Goal: Information Seeking & Learning: Check status

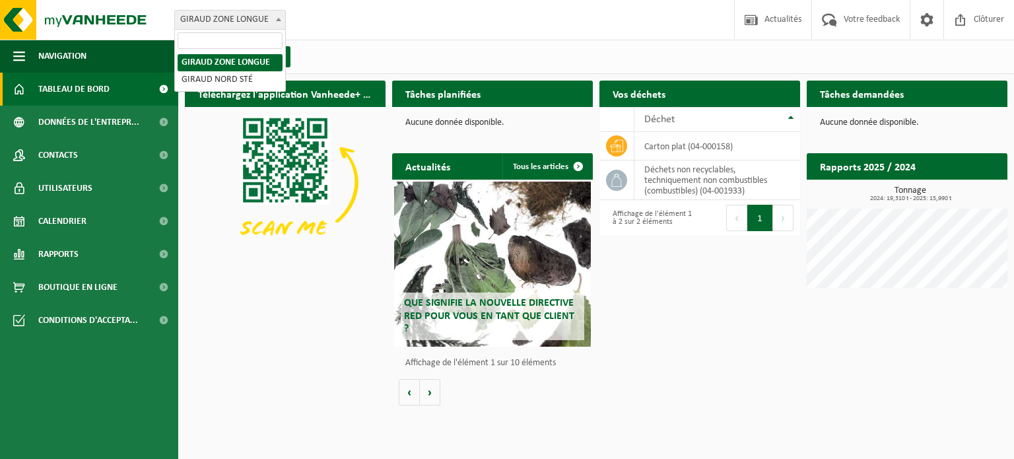
click at [275, 23] on span at bounding box center [278, 19] width 13 height 17
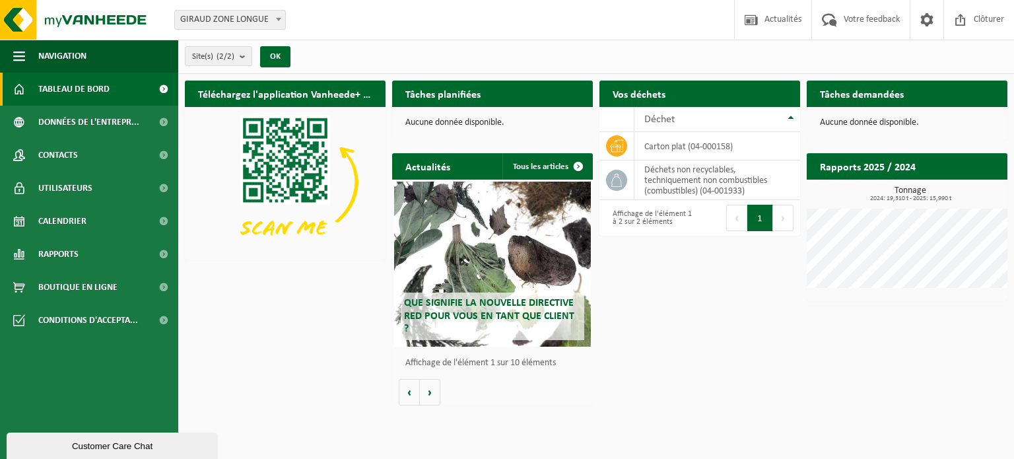
click at [309, 357] on div "Téléchargez l'application Vanheede+ maintenant! Cachez Tâches planifiées Consul…" at bounding box center [596, 243] width 829 height 338
click at [636, 87] on h2 "Vos déchets" at bounding box center [638, 94] width 79 height 26
click at [639, 90] on h2 "Vos déchets" at bounding box center [638, 94] width 79 height 26
click at [248, 25] on span "GIRAUD ZONE LONGUE" at bounding box center [230, 20] width 110 height 18
select select "87111"
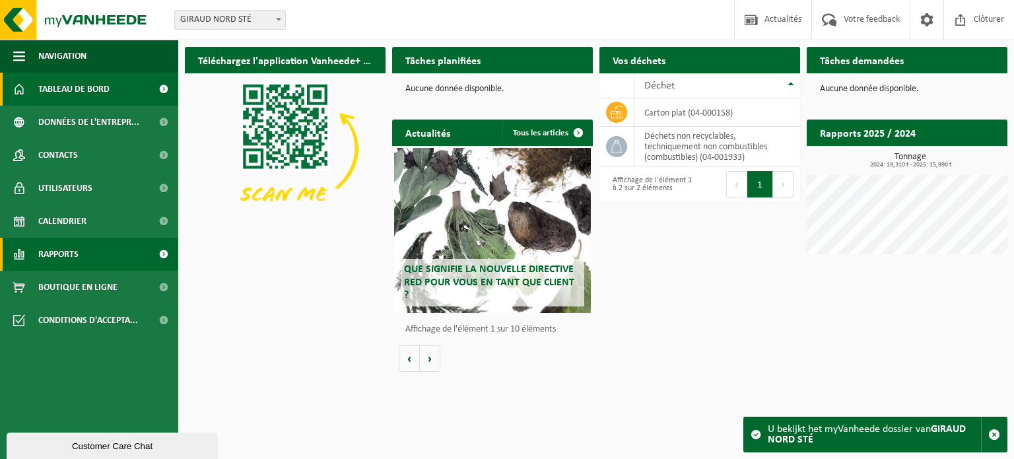
click at [85, 261] on link "Rapports" at bounding box center [89, 254] width 178 height 33
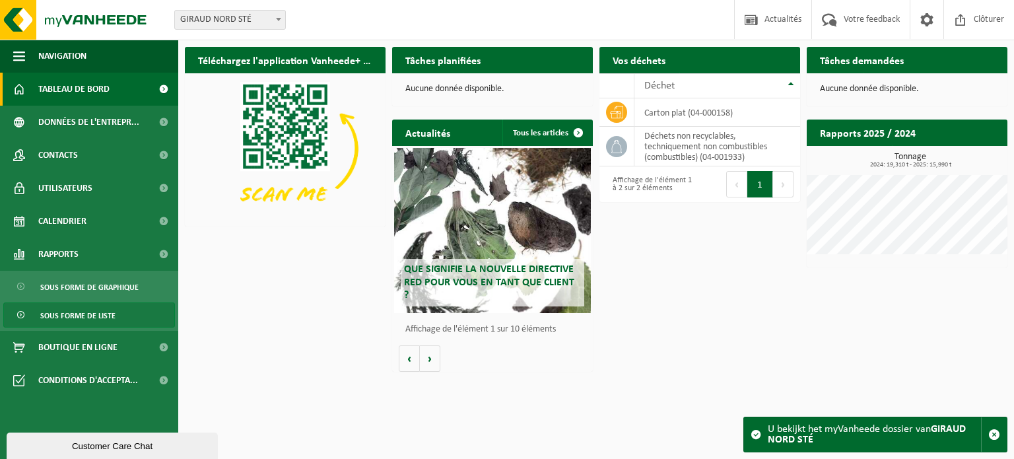
click at [92, 310] on span "Sous forme de liste" at bounding box center [77, 315] width 75 height 25
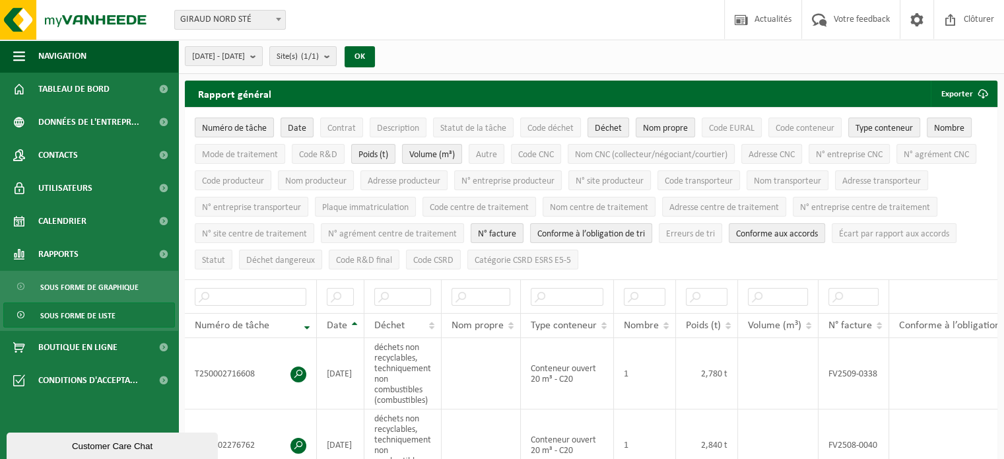
click at [229, 24] on span "GIRAUD NORD STÉ" at bounding box center [230, 20] width 110 height 18
select select "87100"
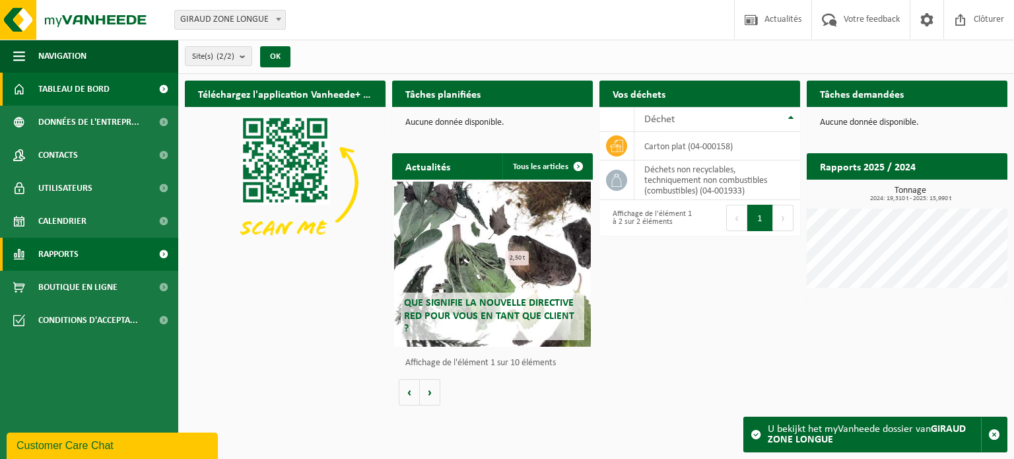
drag, startPoint x: 76, startPoint y: 240, endPoint x: 108, endPoint y: 248, distance: 33.5
click at [76, 240] on span "Rapports" at bounding box center [58, 254] width 40 height 33
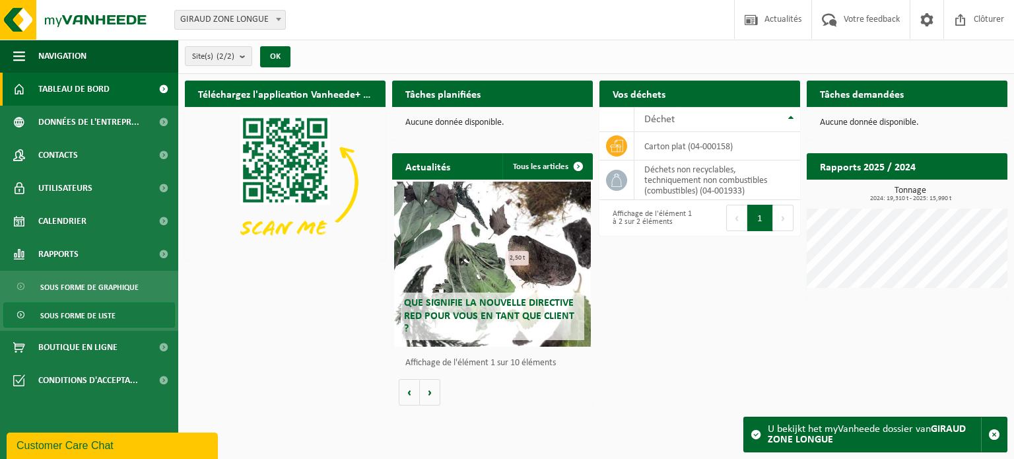
click at [93, 314] on span "Sous forme de liste" at bounding box center [77, 315] width 75 height 25
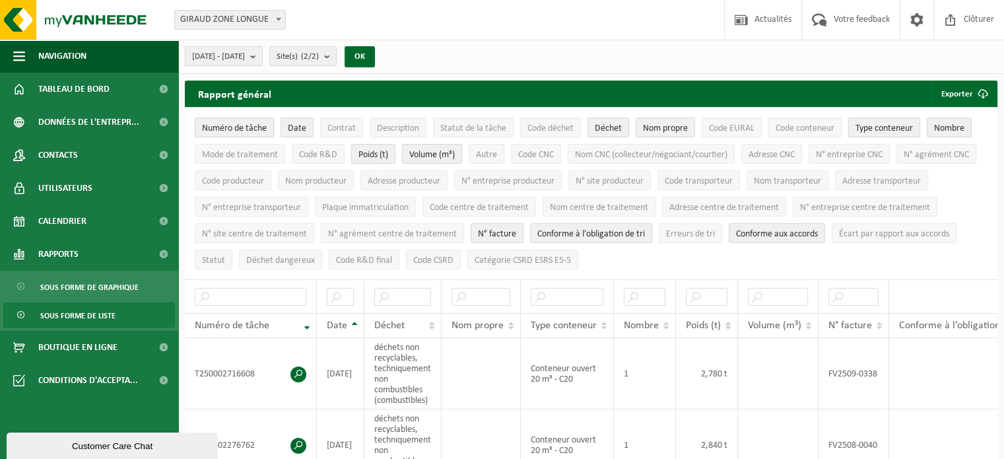
click at [245, 57] on span "2025-05-01 - 2025-10-13" at bounding box center [218, 57] width 53 height 20
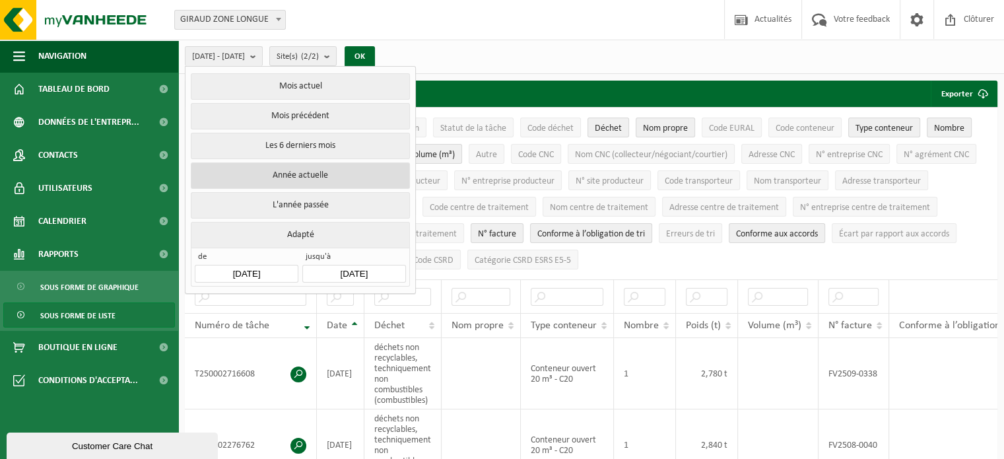
click at [313, 170] on button "Année actuelle" at bounding box center [300, 175] width 219 height 26
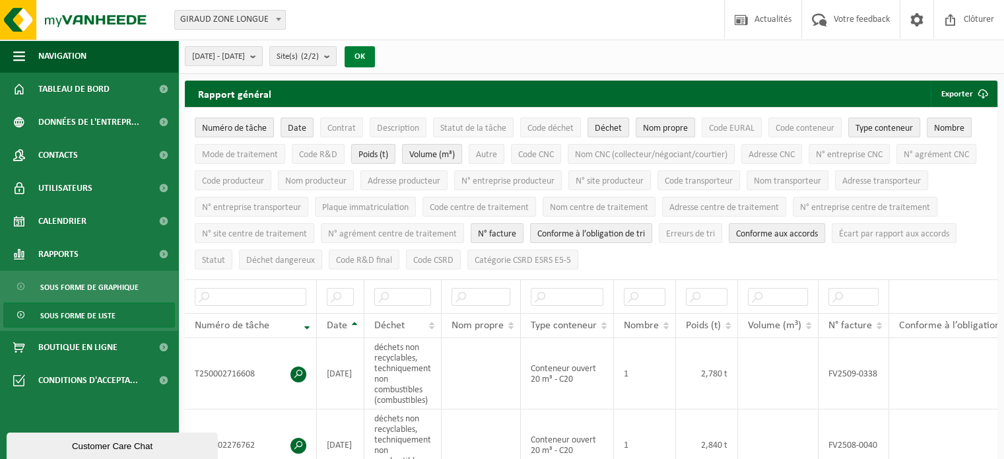
click at [375, 54] on button "OK" at bounding box center [360, 56] width 30 height 21
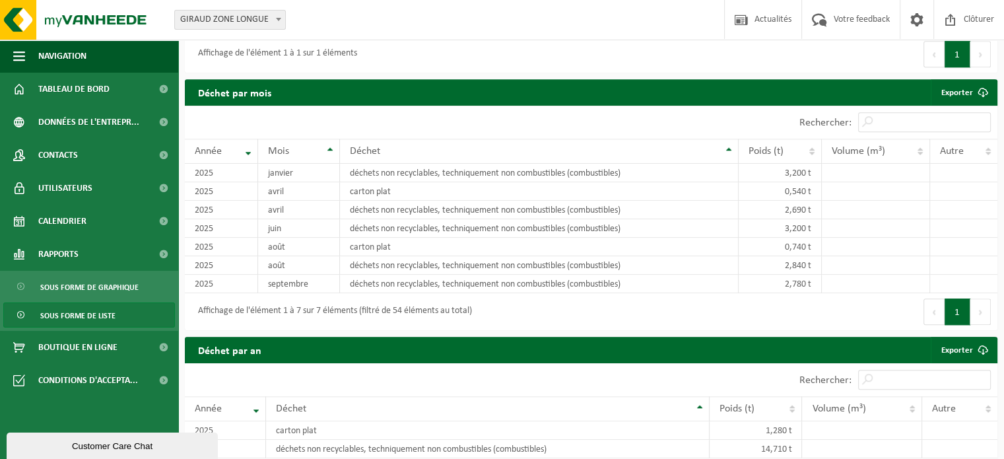
scroll to position [858, 0]
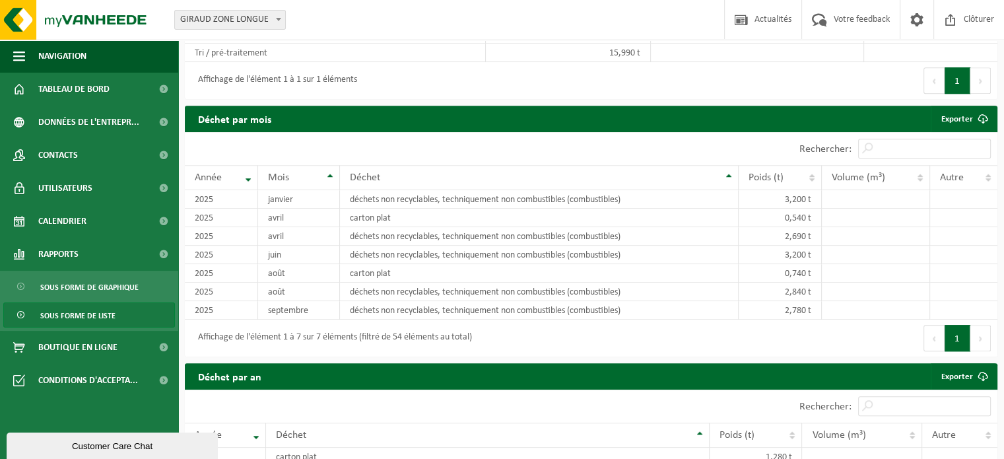
click at [977, 334] on button "Suivant" at bounding box center [980, 338] width 20 height 26
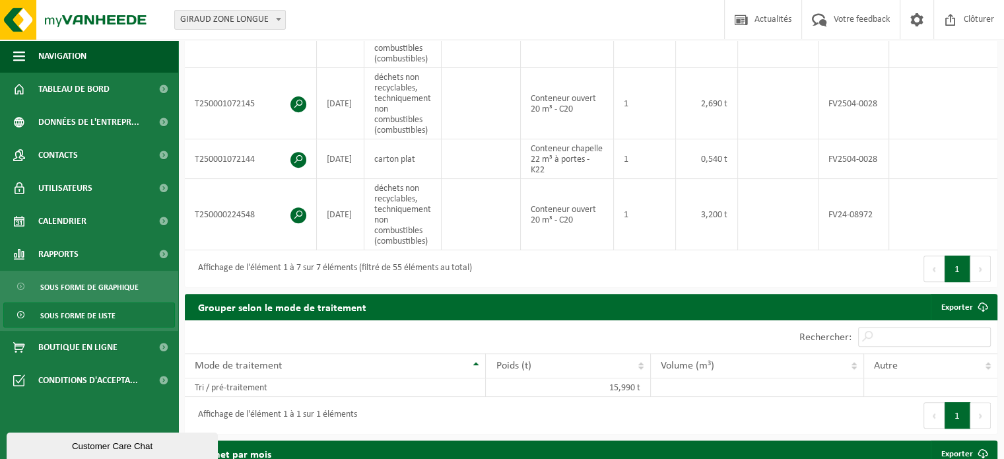
scroll to position [555, 0]
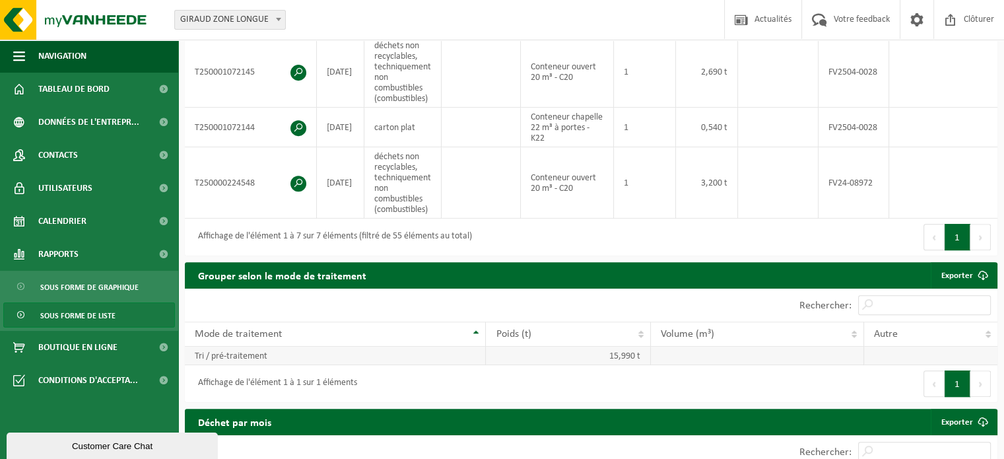
click at [629, 357] on td "15,990 t" at bounding box center [568, 356] width 164 height 18
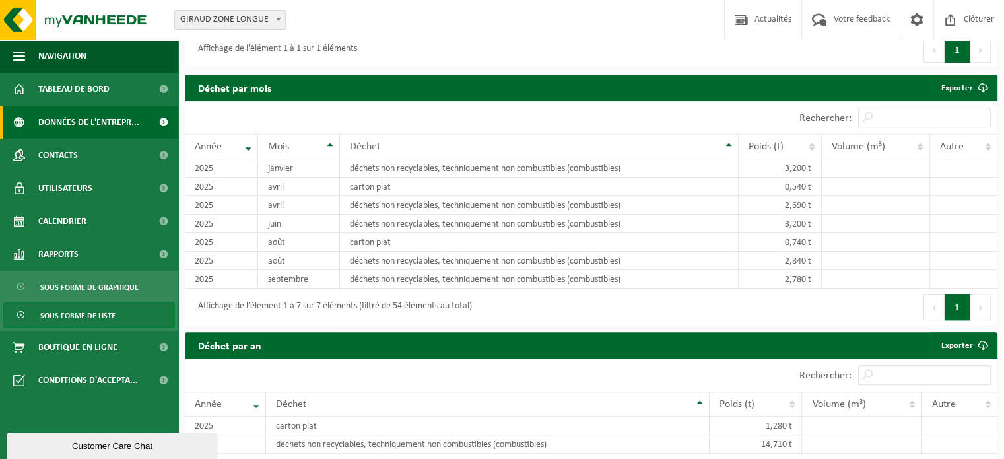
scroll to position [951, 0]
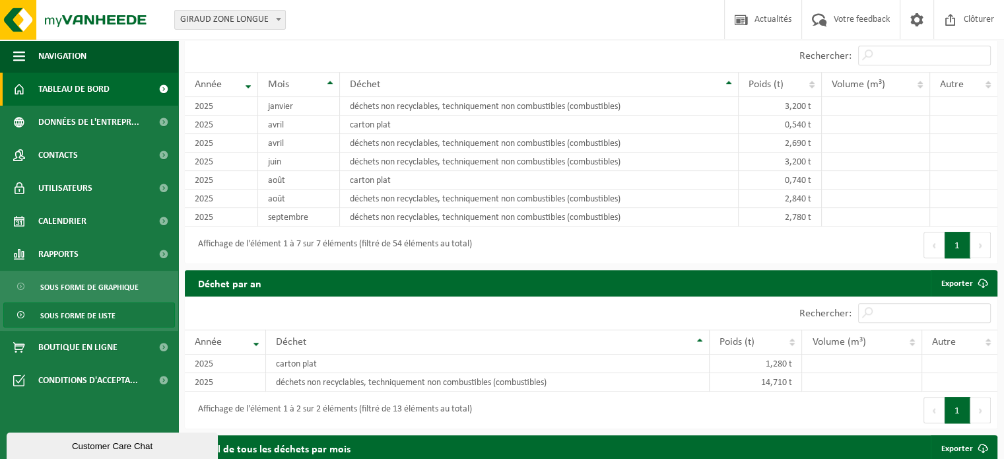
click at [59, 101] on span "Tableau de bord" at bounding box center [73, 89] width 71 height 33
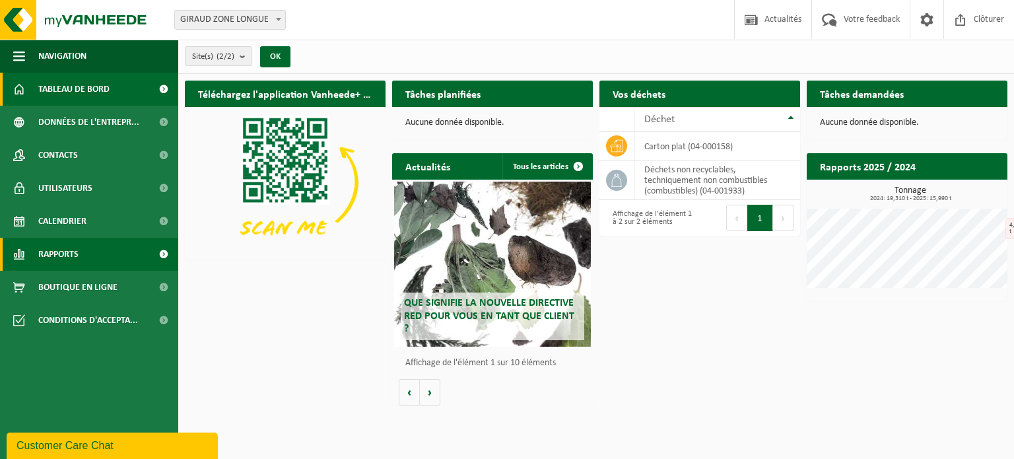
click at [69, 252] on span "Rapports" at bounding box center [58, 254] width 40 height 33
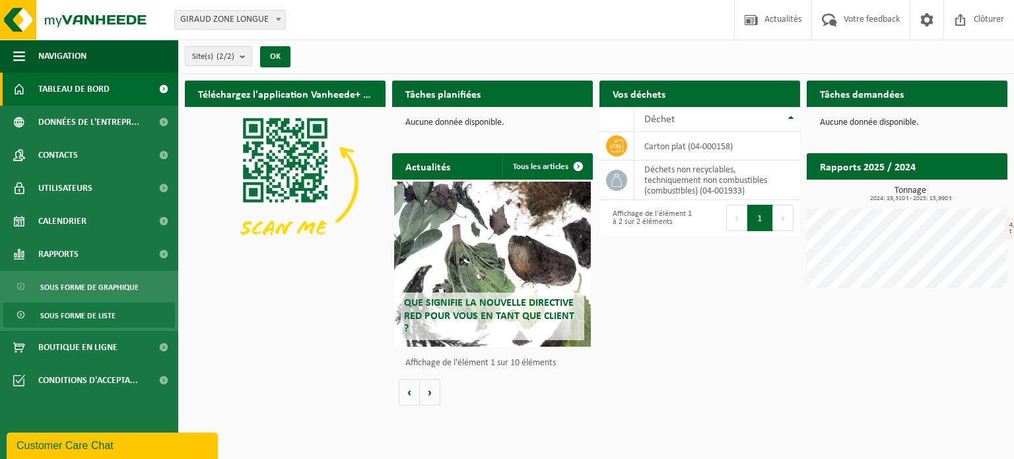
click at [81, 310] on span "Sous forme de liste" at bounding box center [77, 315] width 75 height 25
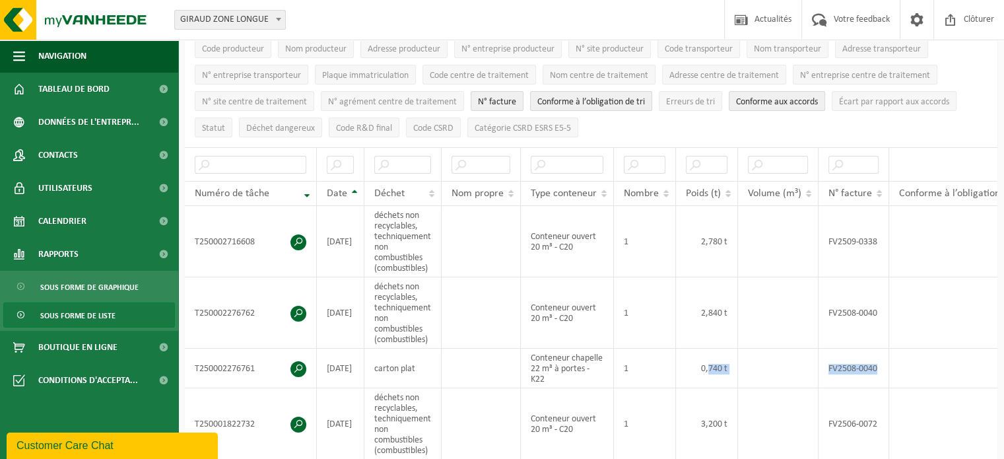
scroll to position [0, 165]
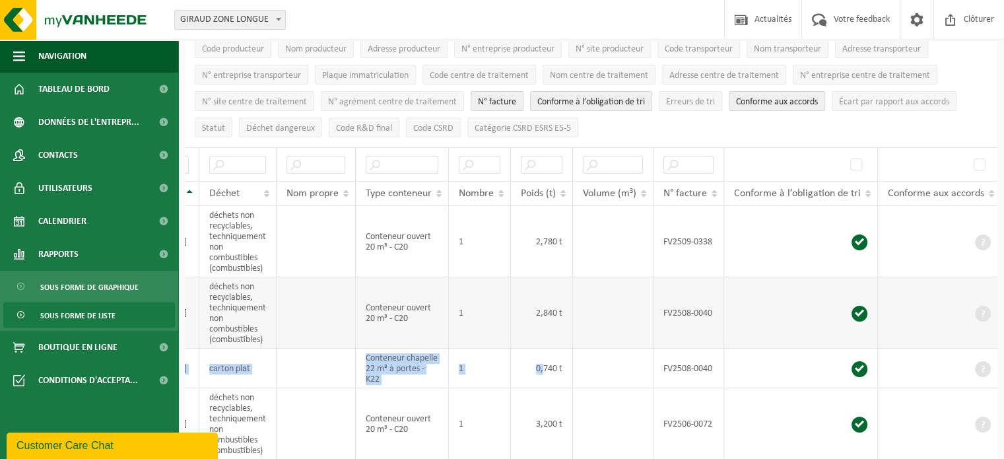
drag, startPoint x: 717, startPoint y: 356, endPoint x: 919, endPoint y: 328, distance: 203.9
click at [921, 329] on tbody "T250002716608 [DATE] déchets non recyclables, techniquement non combustibles (c…" at bounding box center [510, 424] width 981 height 436
click at [788, 256] on td at bounding box center [801, 241] width 154 height 71
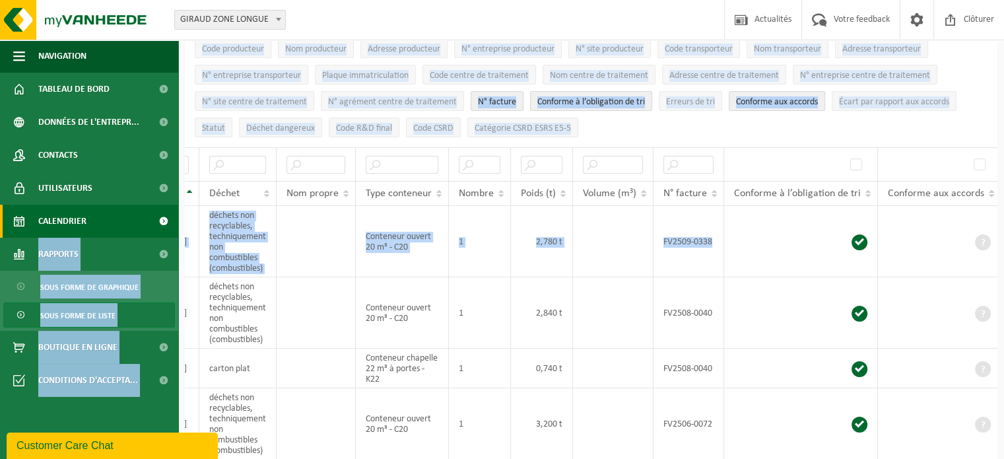
scroll to position [0, 0]
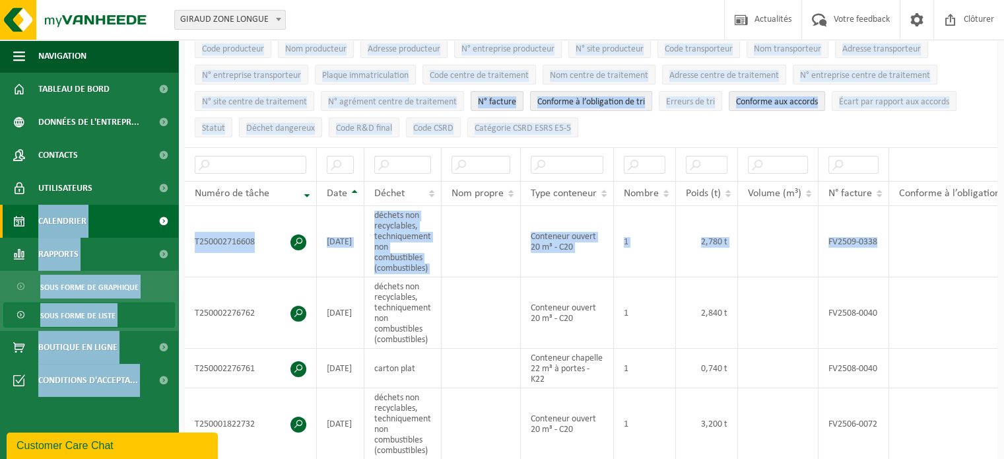
drag, startPoint x: 793, startPoint y: 256, endPoint x: 18, endPoint y: 234, distance: 774.7
click at [452, 248] on td at bounding box center [481, 241] width 79 height 71
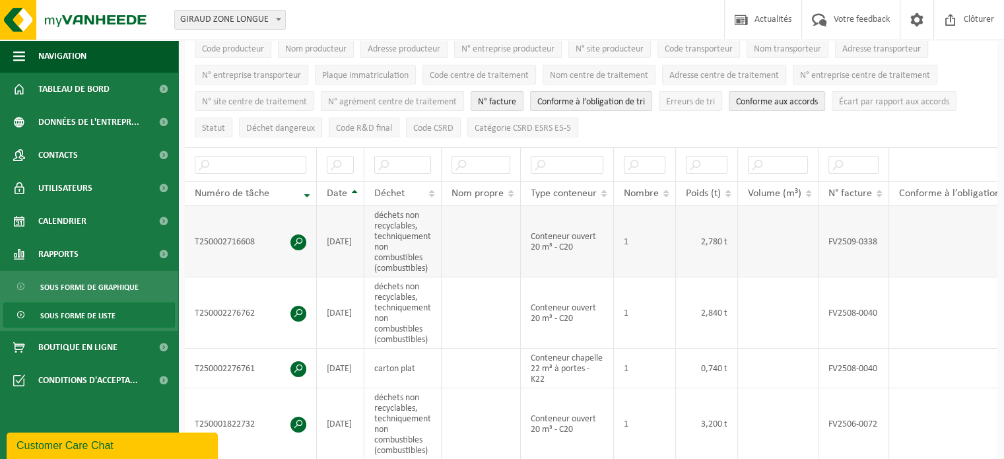
click at [396, 252] on td "déchets non recyclables, techniquement non combustibles (combustibles)" at bounding box center [402, 241] width 77 height 71
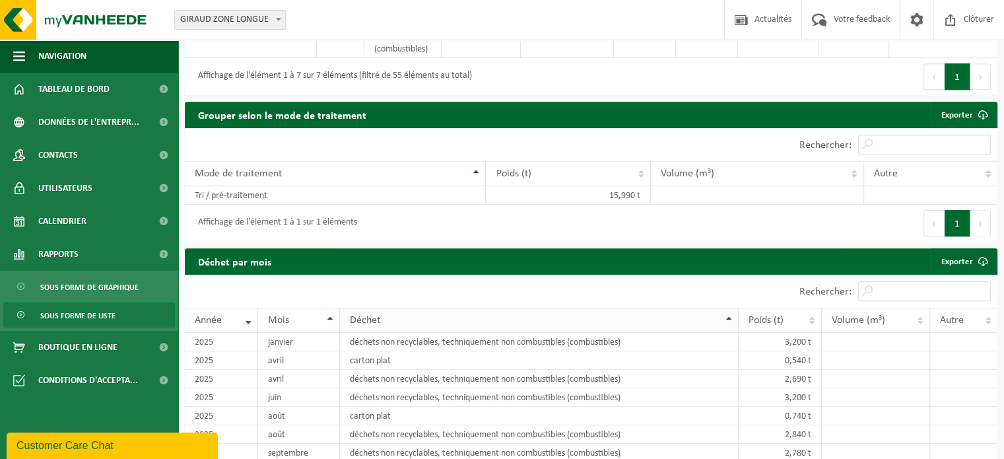
scroll to position [726, 0]
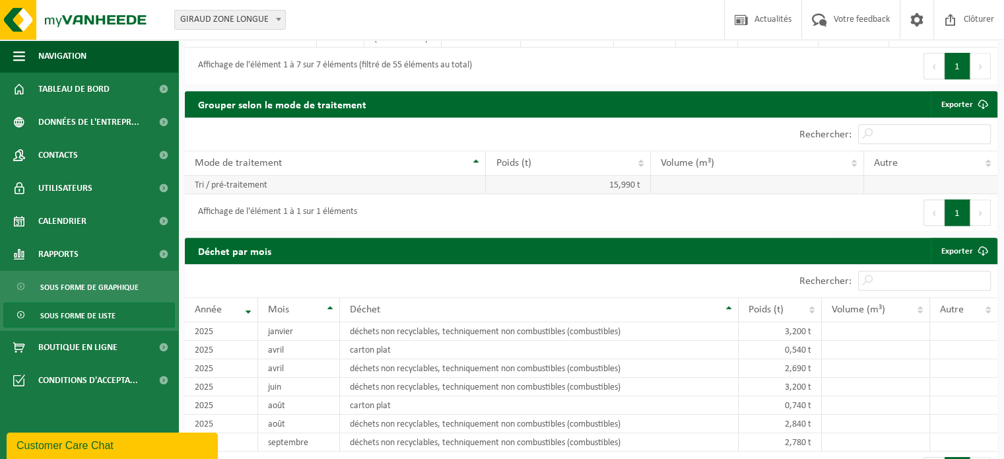
click at [438, 187] on td "Tri / pré-traitement" at bounding box center [335, 185] width 301 height 18
click at [437, 187] on td "Tri / pré-traitement" at bounding box center [335, 185] width 301 height 18
click at [369, 189] on td "Tri / pré-traitement" at bounding box center [335, 185] width 301 height 18
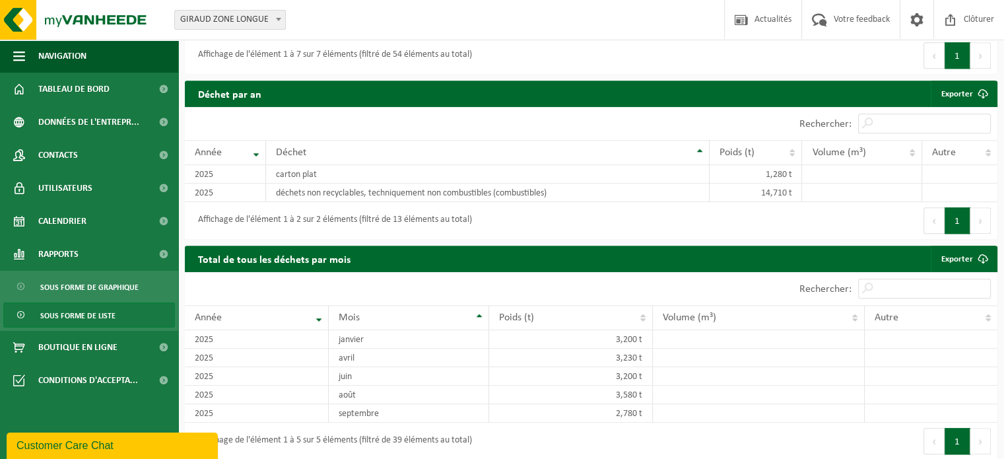
scroll to position [1149, 0]
